Goal: Transaction & Acquisition: Purchase product/service

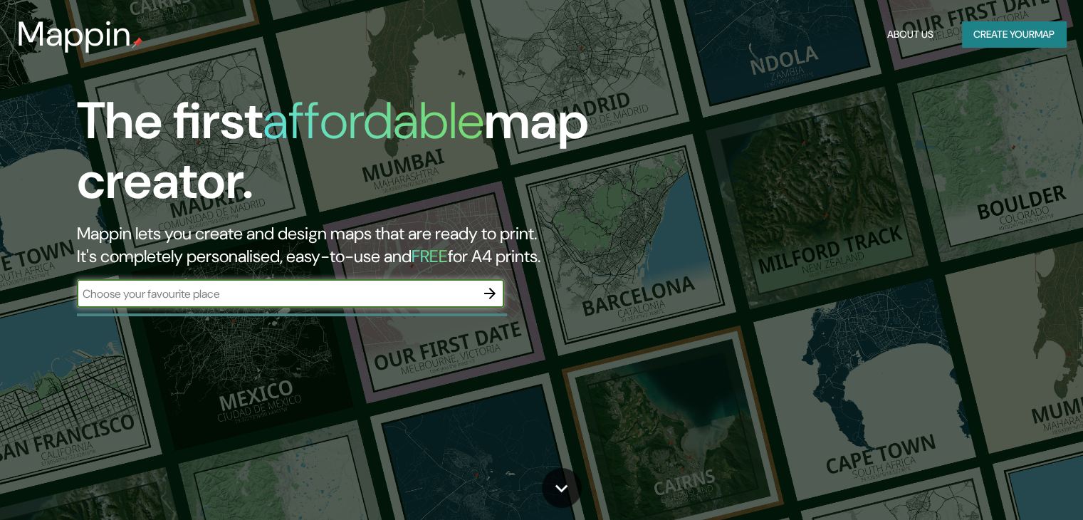
click at [315, 293] on input "text" at bounding box center [276, 293] width 399 height 16
type input "pacasmayo la libertad"
click at [925, 31] on button "About Us" at bounding box center [910, 34] width 58 height 26
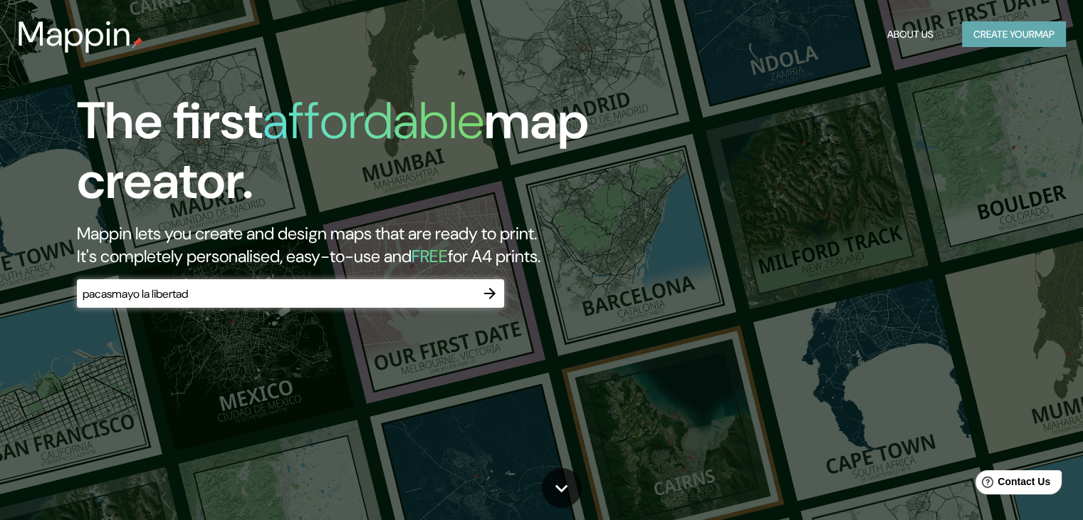
click at [969, 28] on button "Create your map" at bounding box center [1014, 34] width 104 height 26
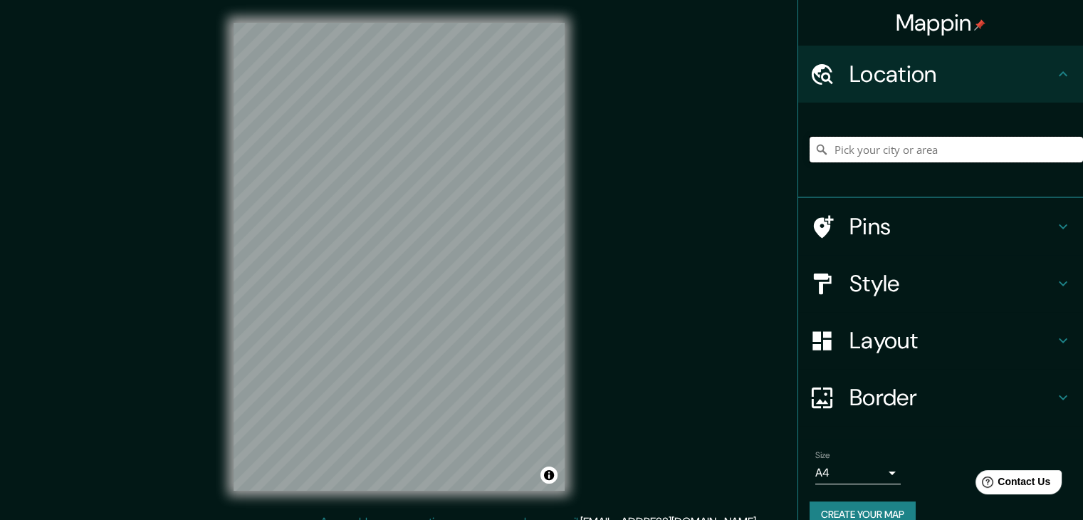
click at [915, 159] on input "Pick your city or area" at bounding box center [945, 150] width 273 height 26
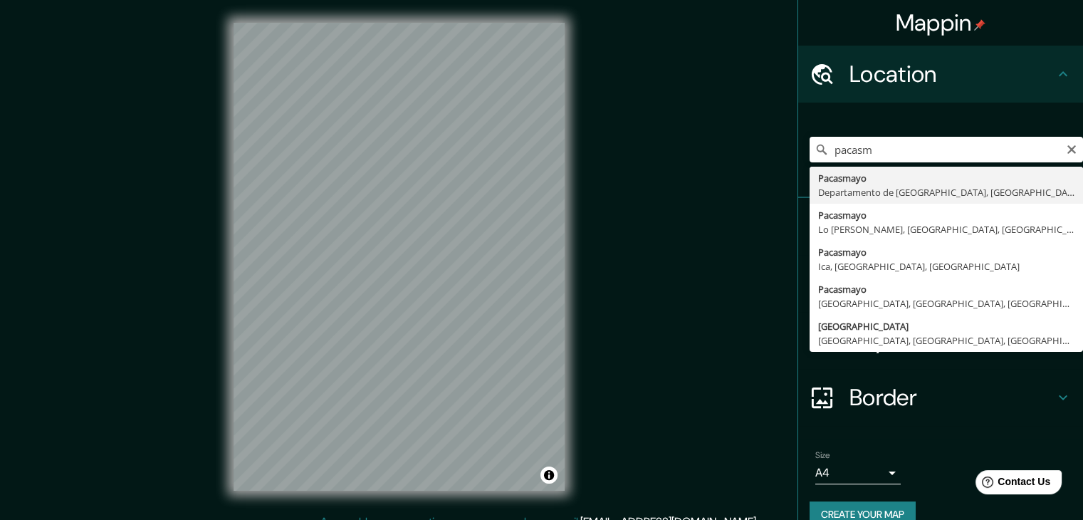
type input "Pacasmayo, Departamento de [GEOGRAPHIC_DATA], [GEOGRAPHIC_DATA]"
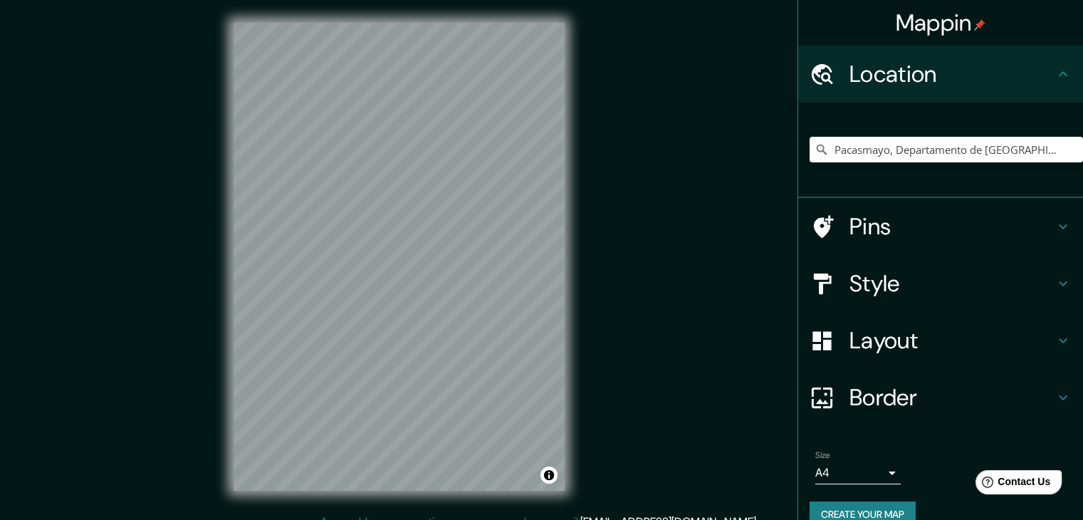
click at [885, 513] on button "Create your map" at bounding box center [862, 514] width 106 height 26
